Goal: Task Accomplishment & Management: Complete application form

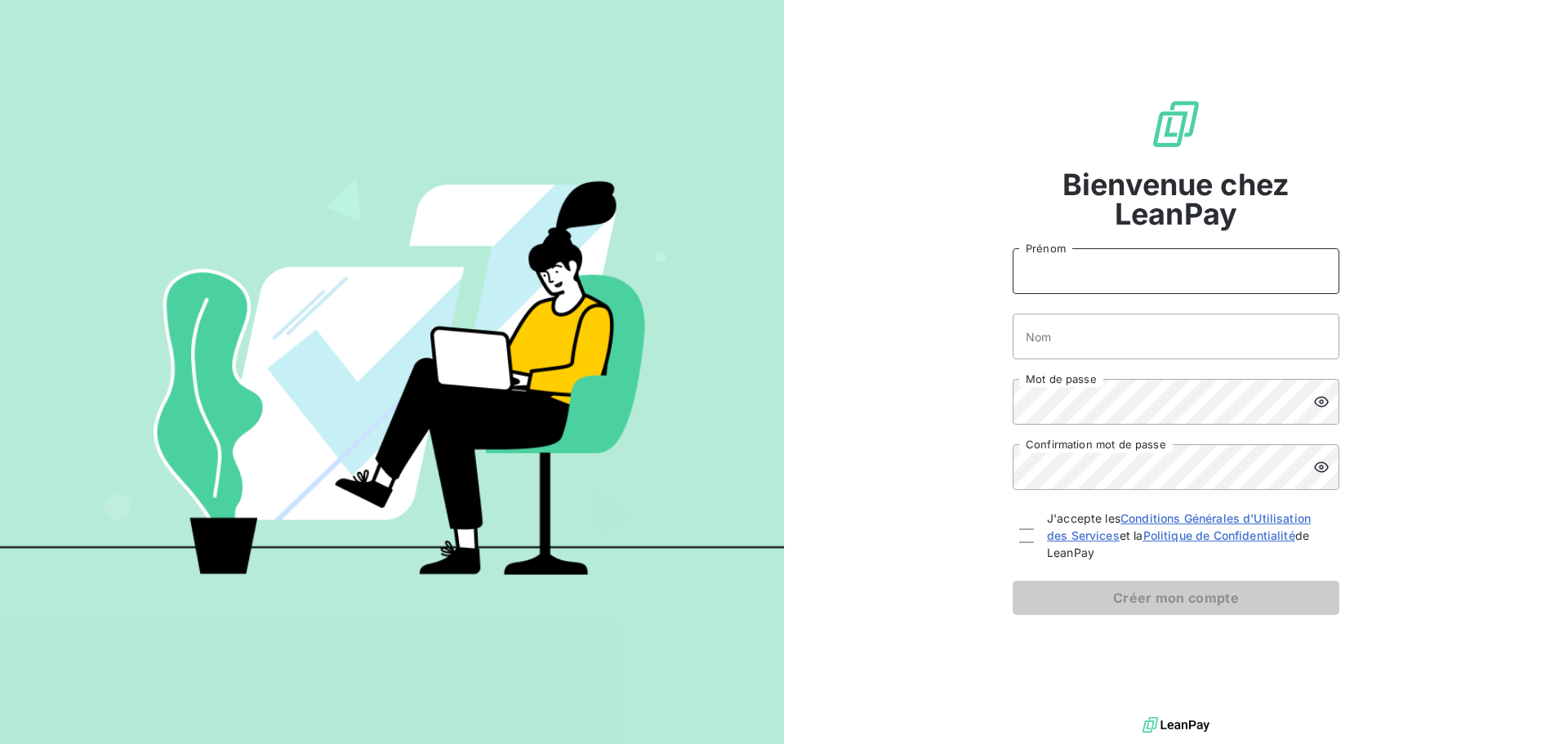
click at [1048, 287] on input "Prénom" at bounding box center [1176, 271] width 326 height 45
type input "[PERSON_NAME]"
click at [1101, 342] on input "Nom" at bounding box center [1176, 336] width 326 height 45
type input "Belmain"
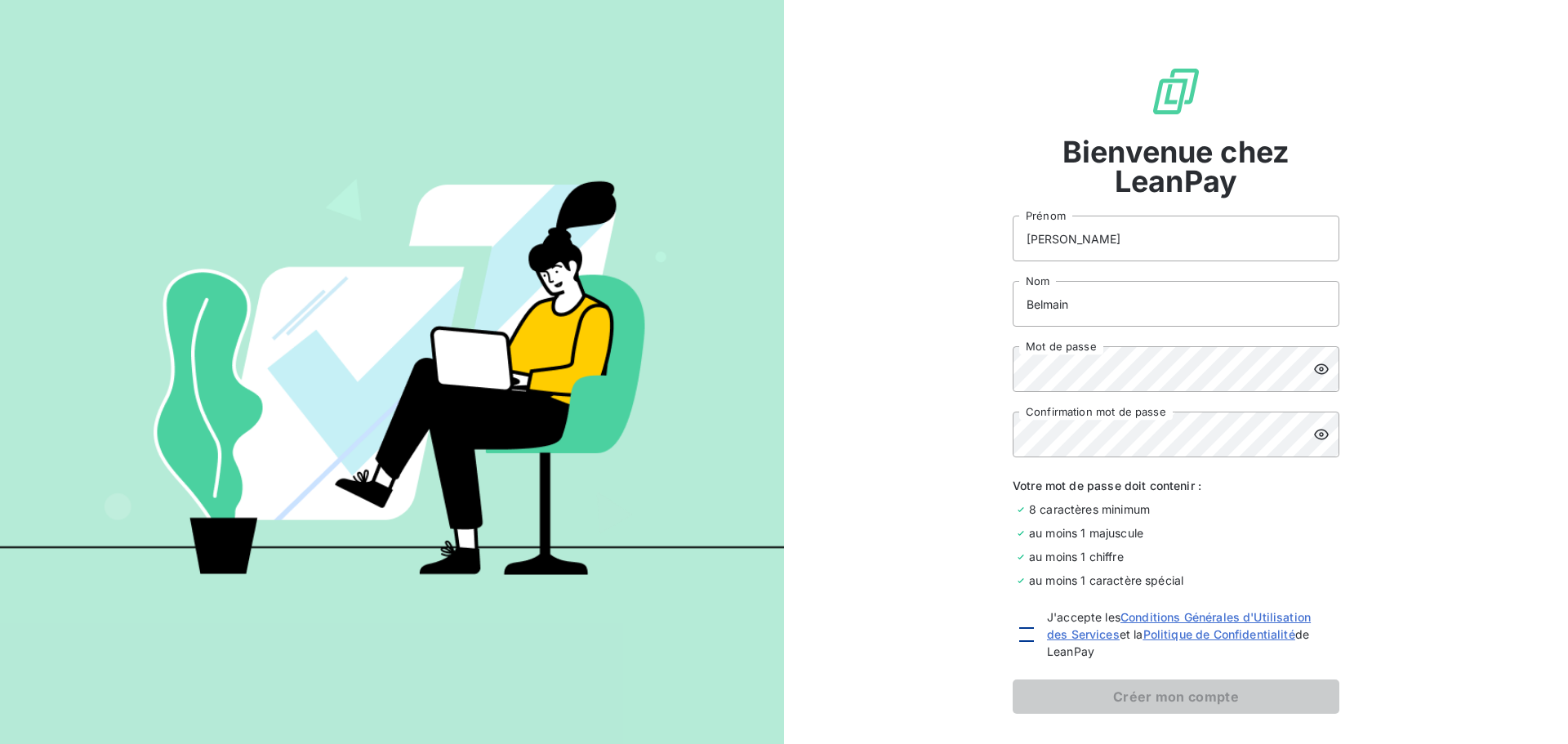
click at [1019, 640] on div at bounding box center [1026, 634] width 15 height 15
checkbox input "true"
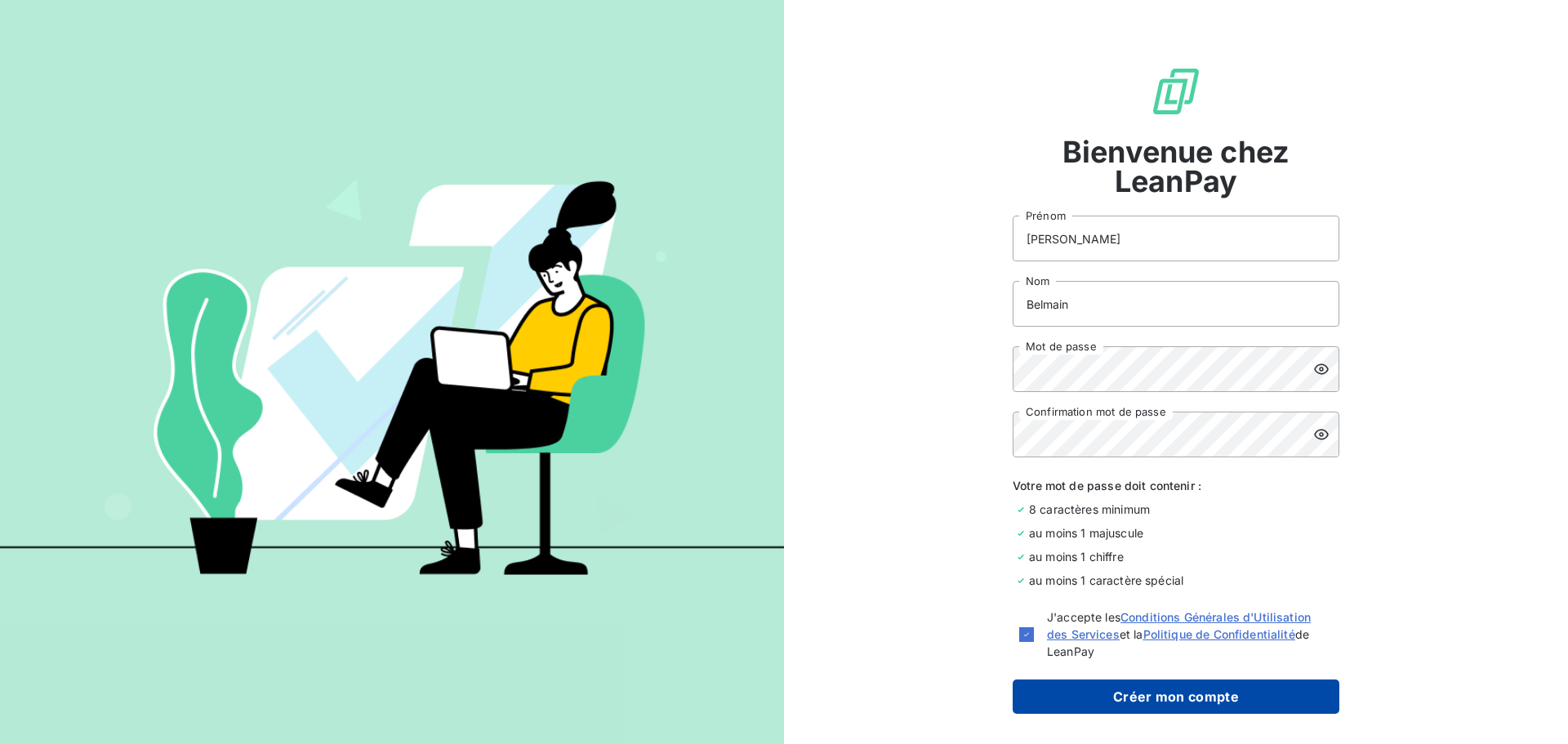
click at [1114, 700] on button "Créer mon compte" at bounding box center [1176, 696] width 326 height 34
